Goal: Task Accomplishment & Management: Use online tool/utility

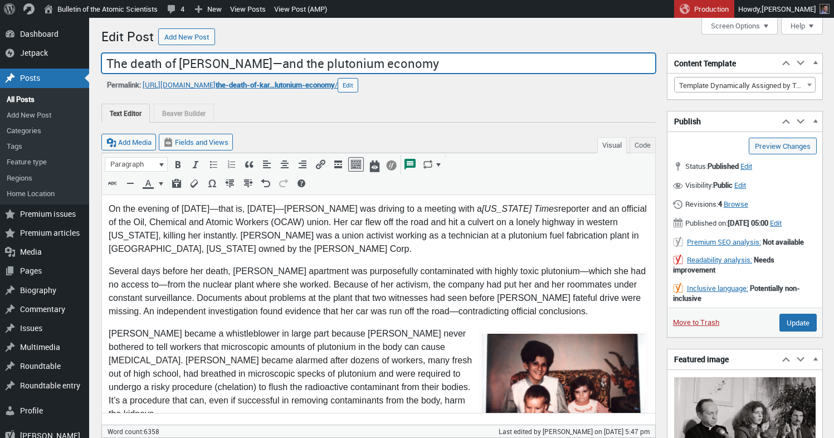
drag, startPoint x: 178, startPoint y: 67, endPoint x: 263, endPoint y: 68, distance: 84.6
click at [263, 68] on input "The death of Karen Silkwood—and the plutonium economy" at bounding box center [378, 63] width 554 height 21
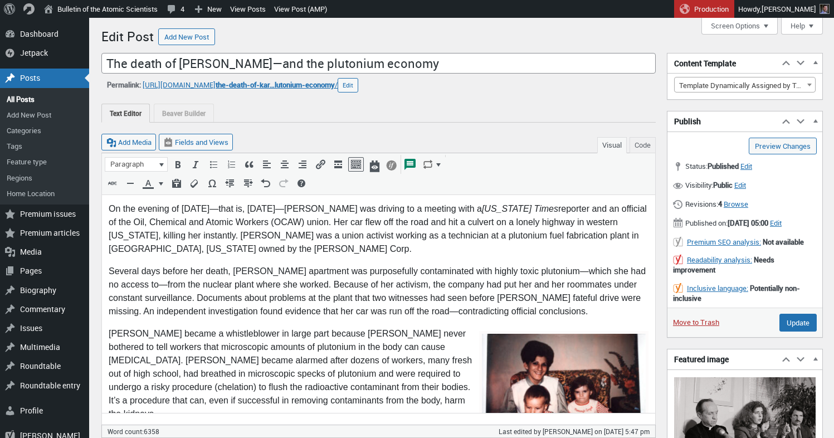
click at [748, 204] on span "Browse" at bounding box center [735, 204] width 25 height 10
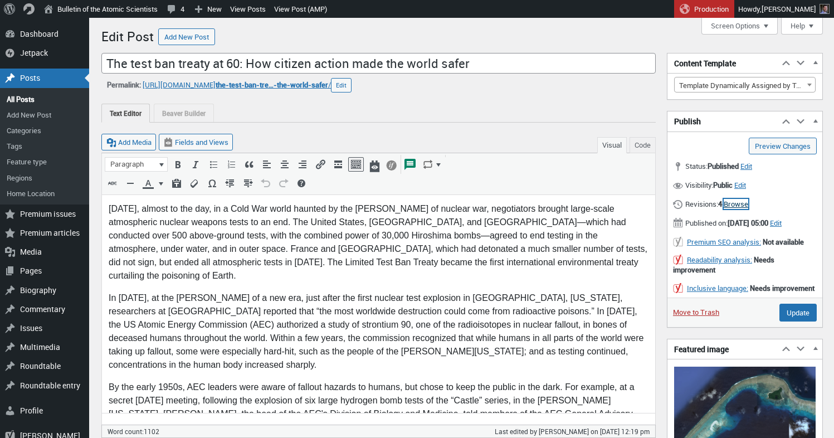
scroll to position [8, 0]
click at [742, 202] on span "Browse" at bounding box center [735, 204] width 25 height 10
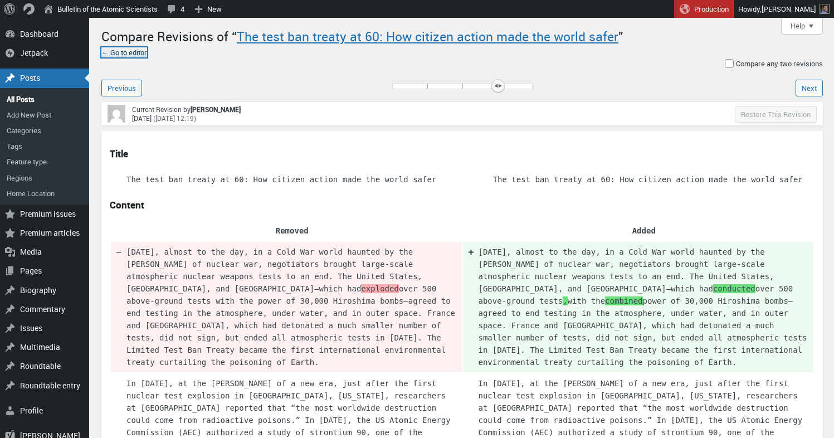
click at [142, 55] on link "← Go to editor" at bounding box center [124, 52] width 46 height 10
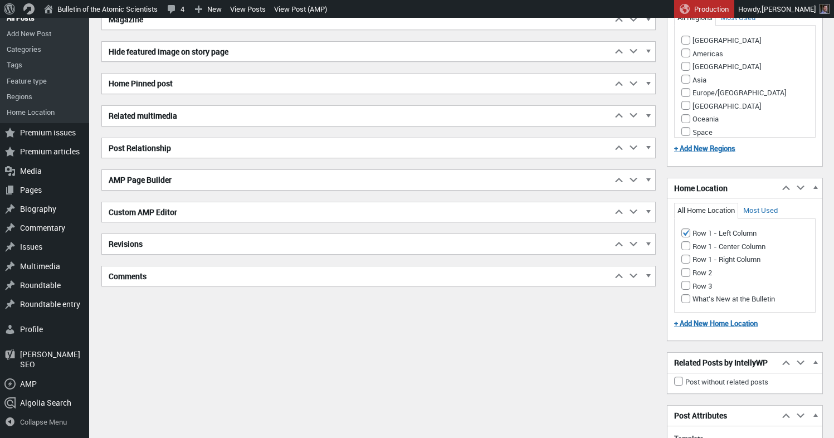
scroll to position [8, 0]
click at [181, 243] on h2 "Revisions" at bounding box center [357, 244] width 510 height 20
